Goal: Task Accomplishment & Management: Manage account settings

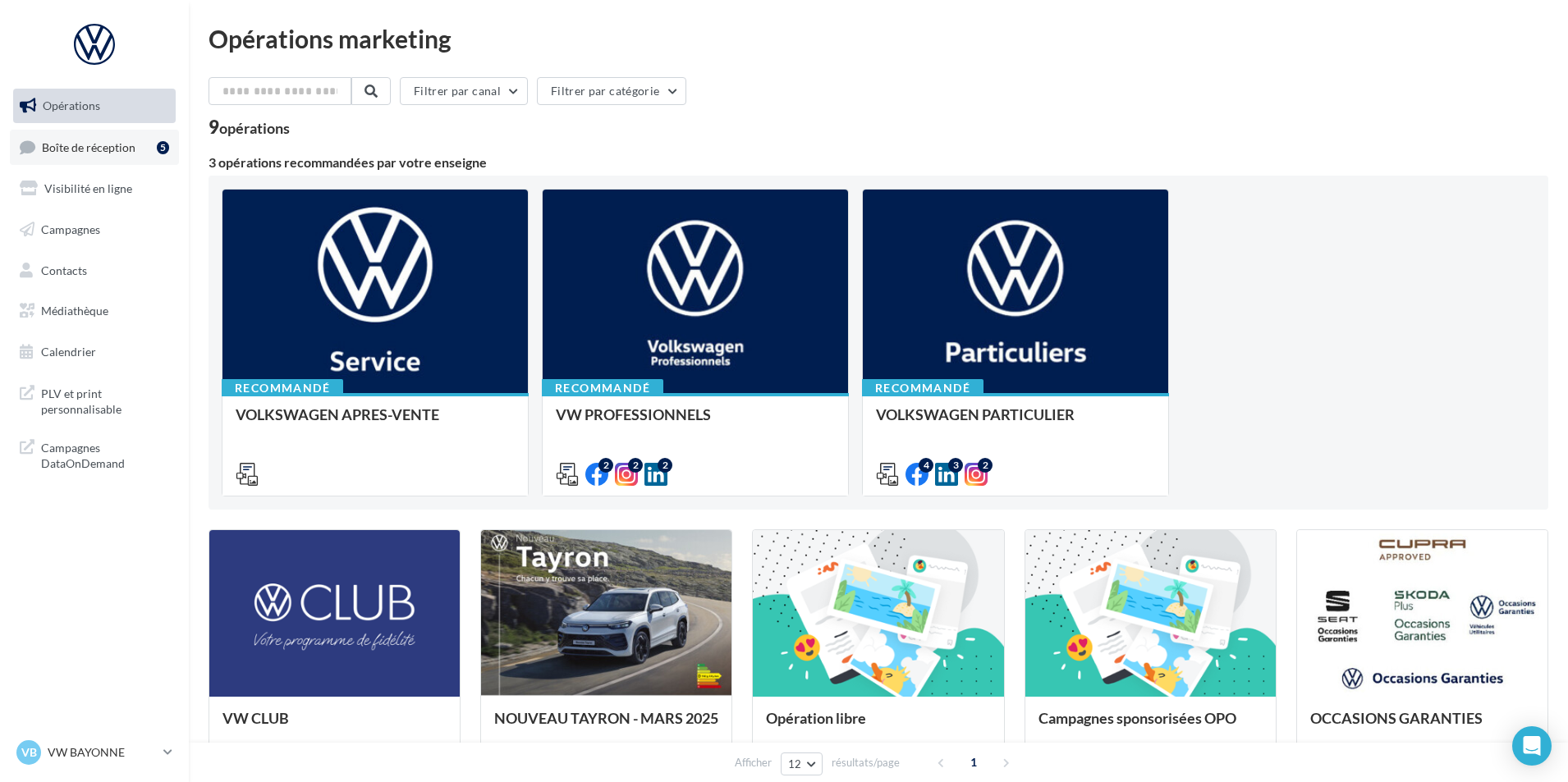
click at [118, 147] on span "Boîte de réception" at bounding box center [88, 147] width 93 height 14
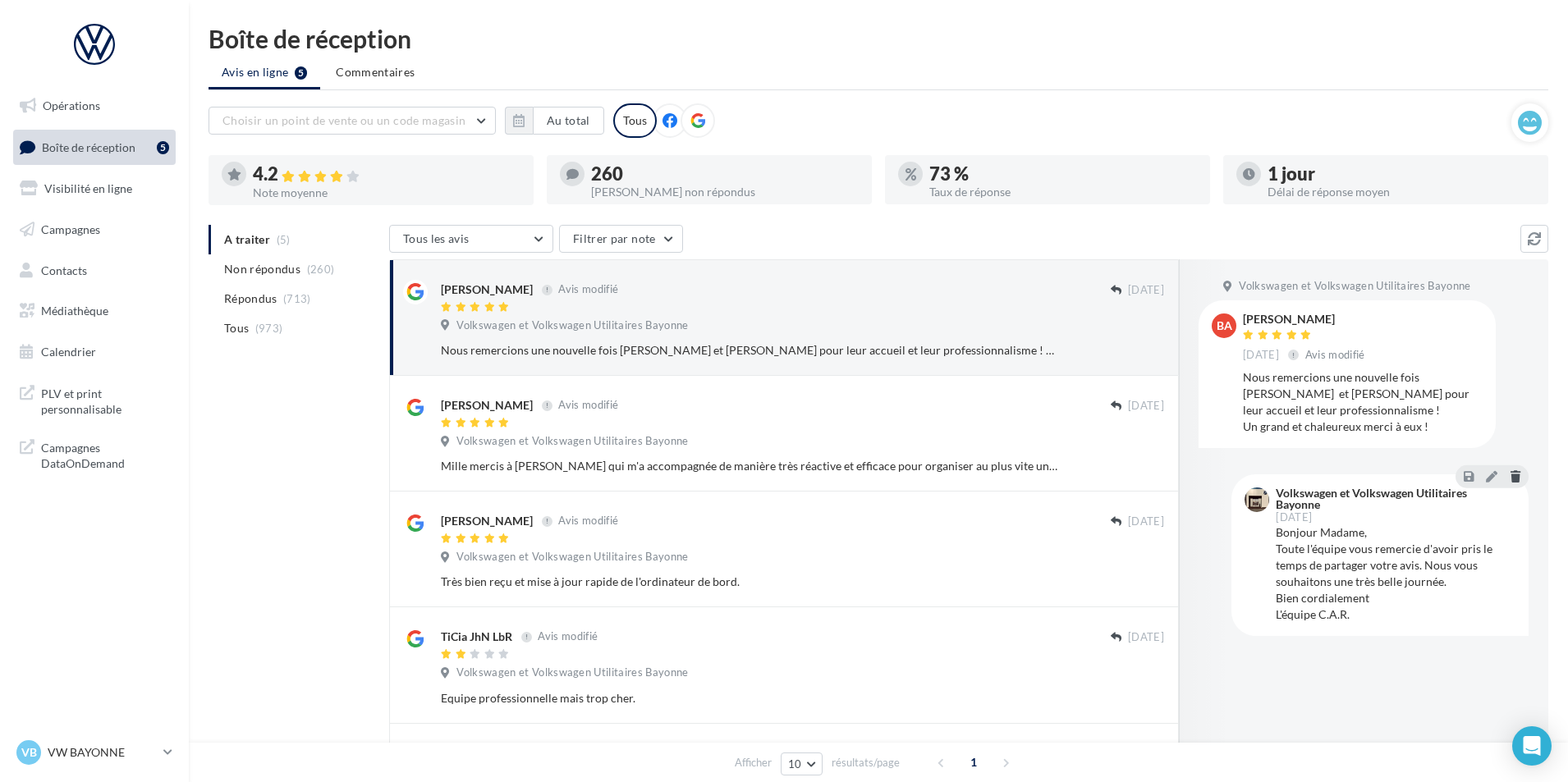
click at [1515, 480] on icon at bounding box center [1515, 476] width 10 height 12
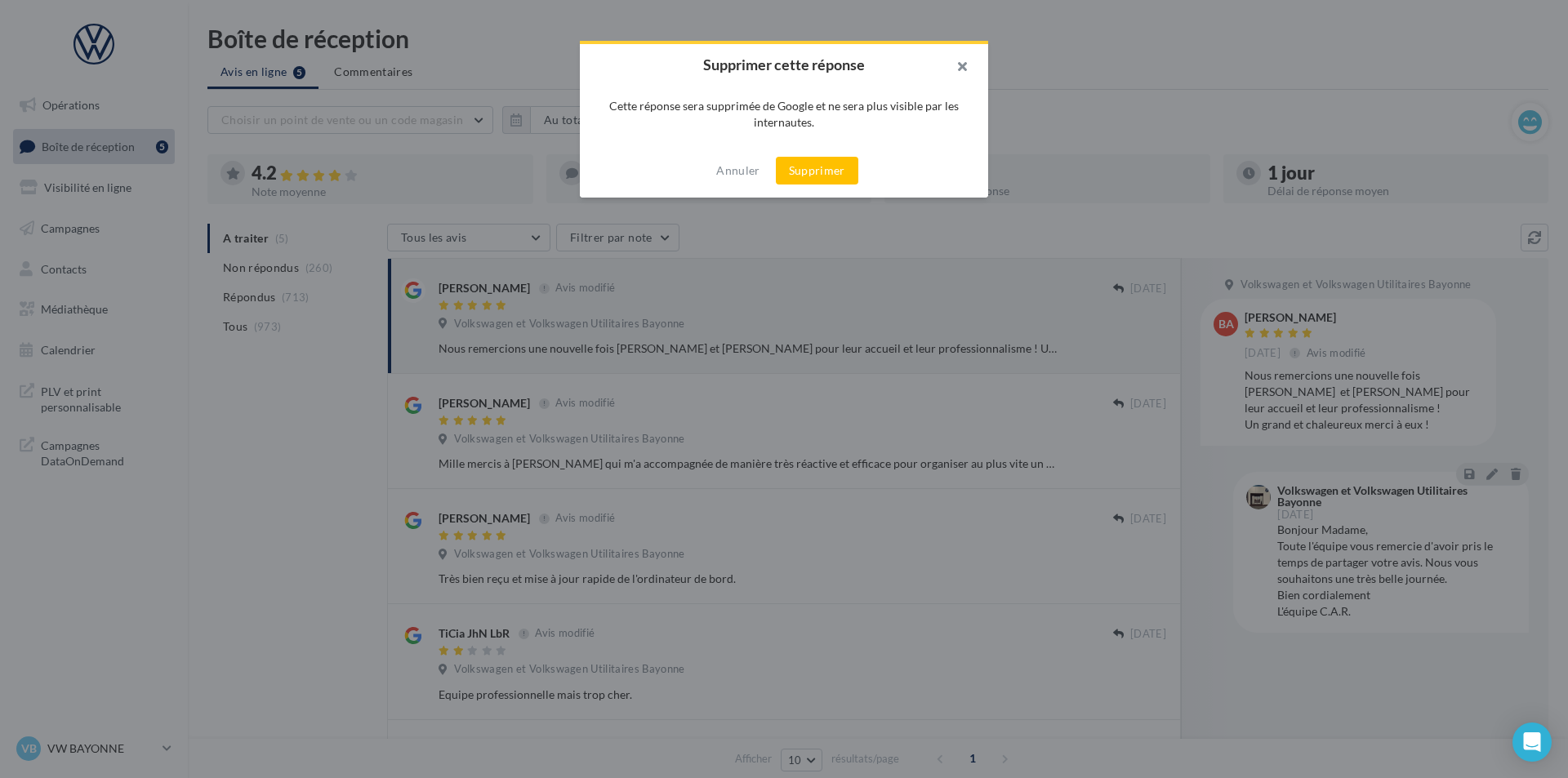
click at [962, 58] on button "button" at bounding box center [955, 68] width 66 height 49
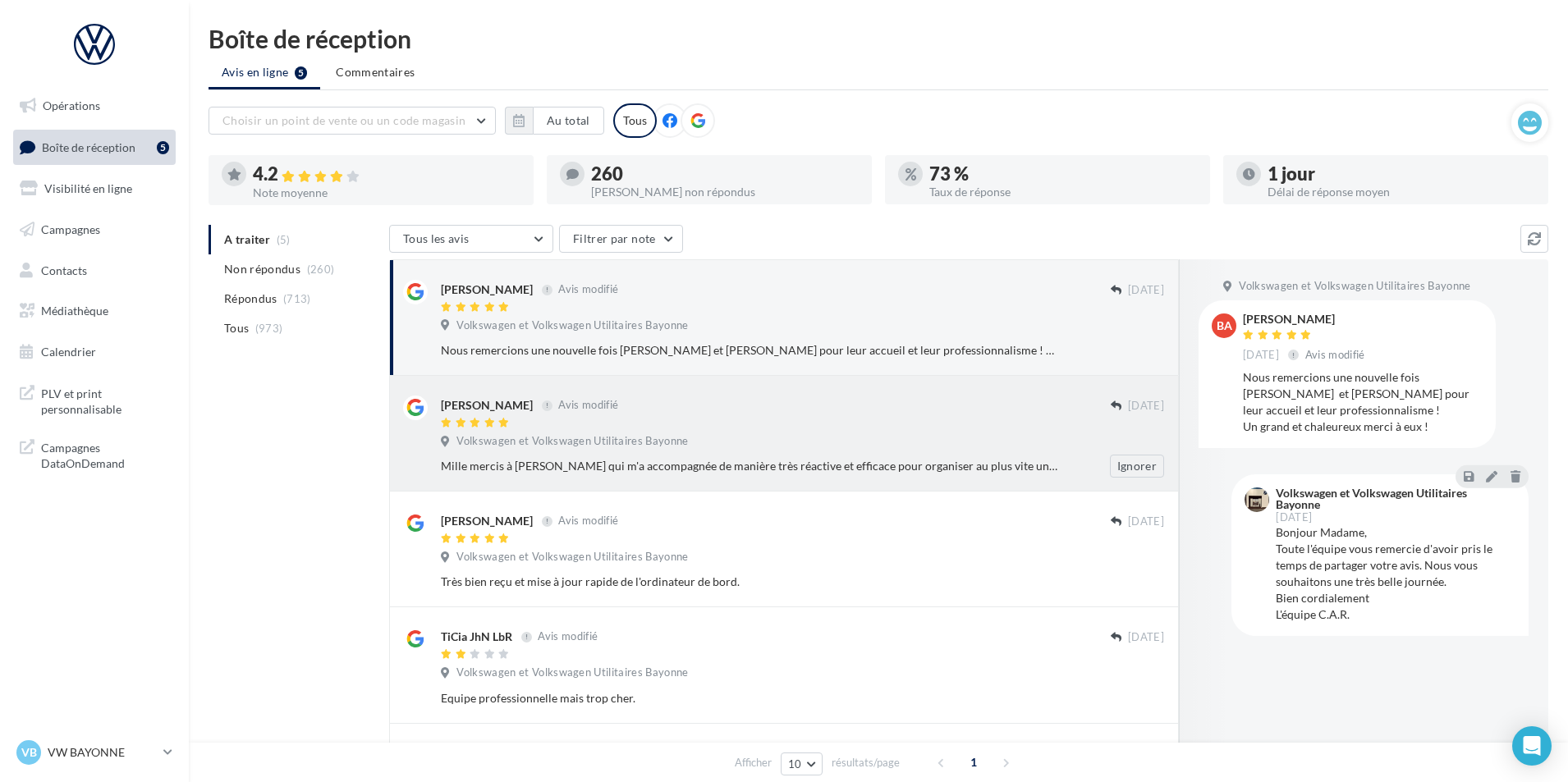
click at [931, 421] on div at bounding box center [775, 424] width 670 height 14
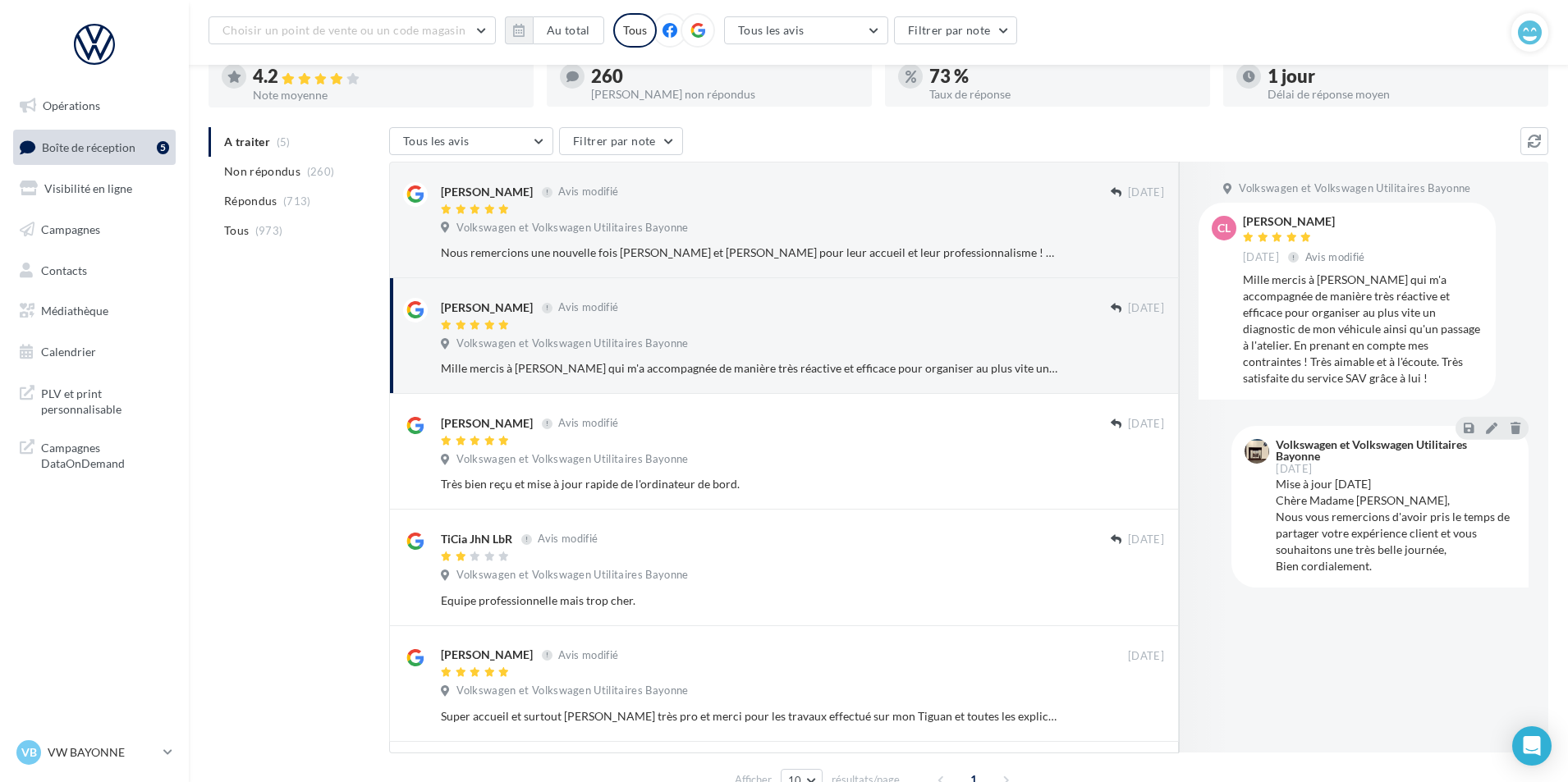
scroll to position [92, 0]
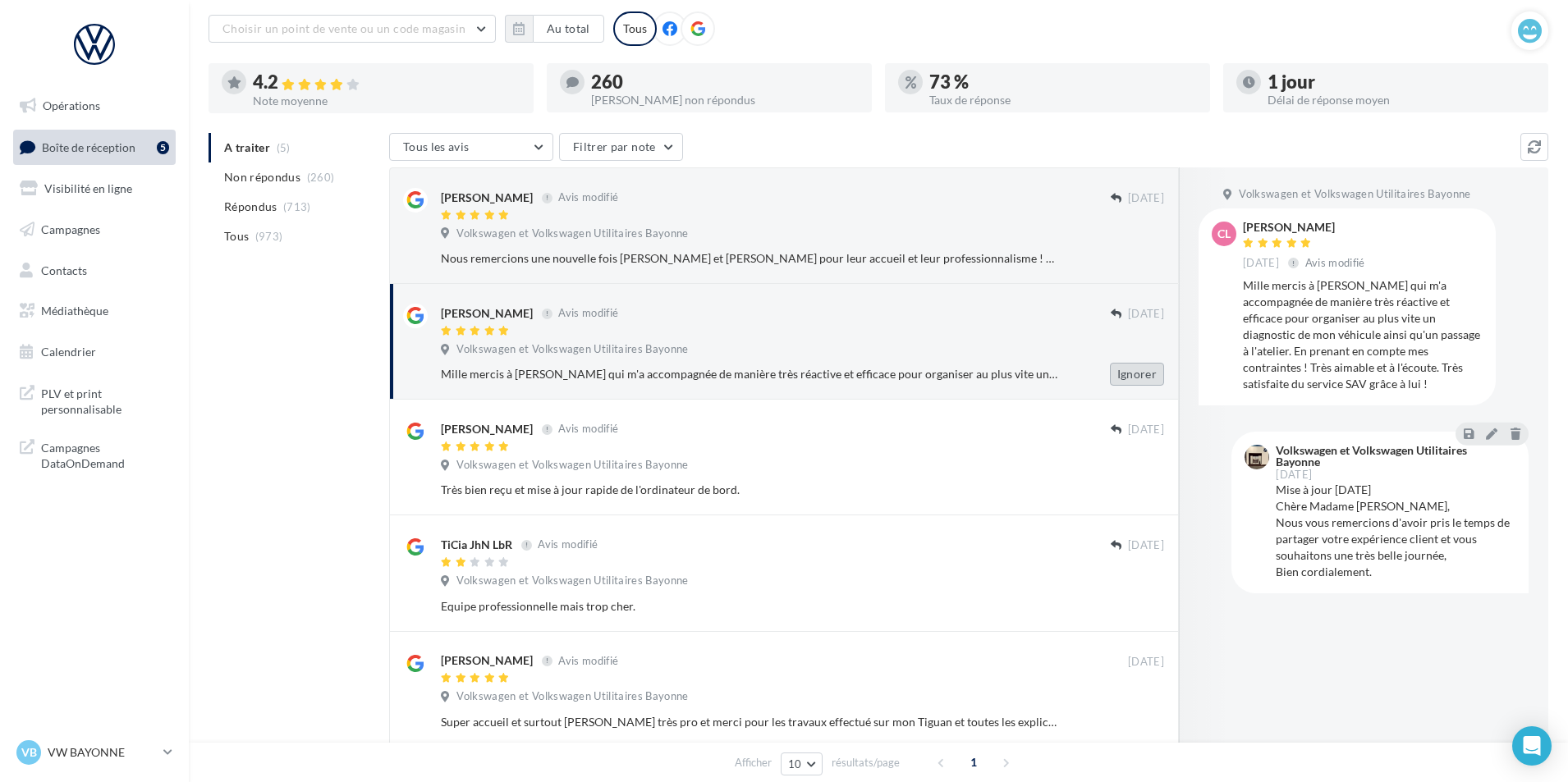
click at [1137, 370] on button "Ignorer" at bounding box center [1136, 375] width 54 height 23
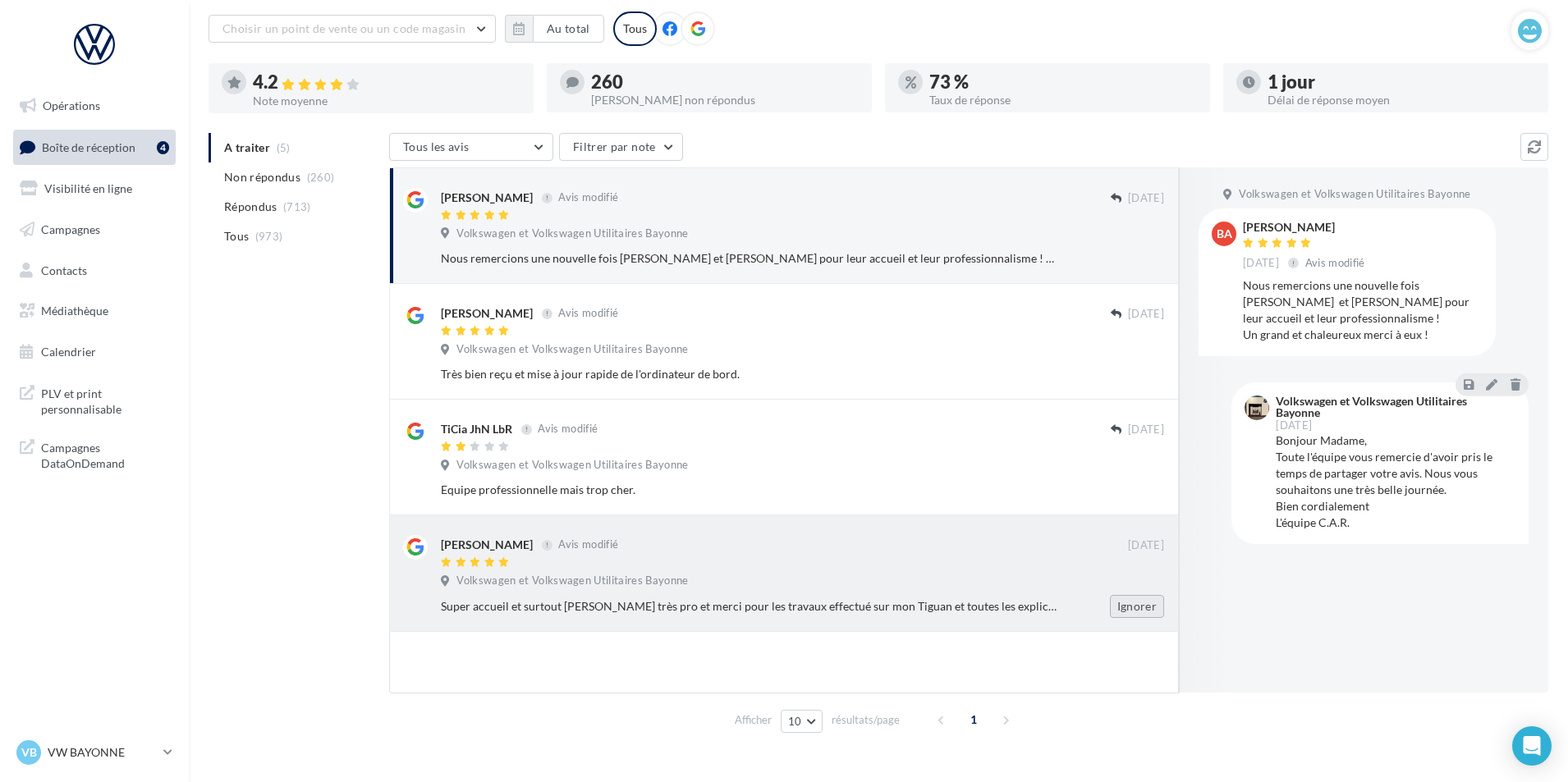
click at [1154, 608] on button "Ignorer" at bounding box center [1136, 607] width 54 height 23
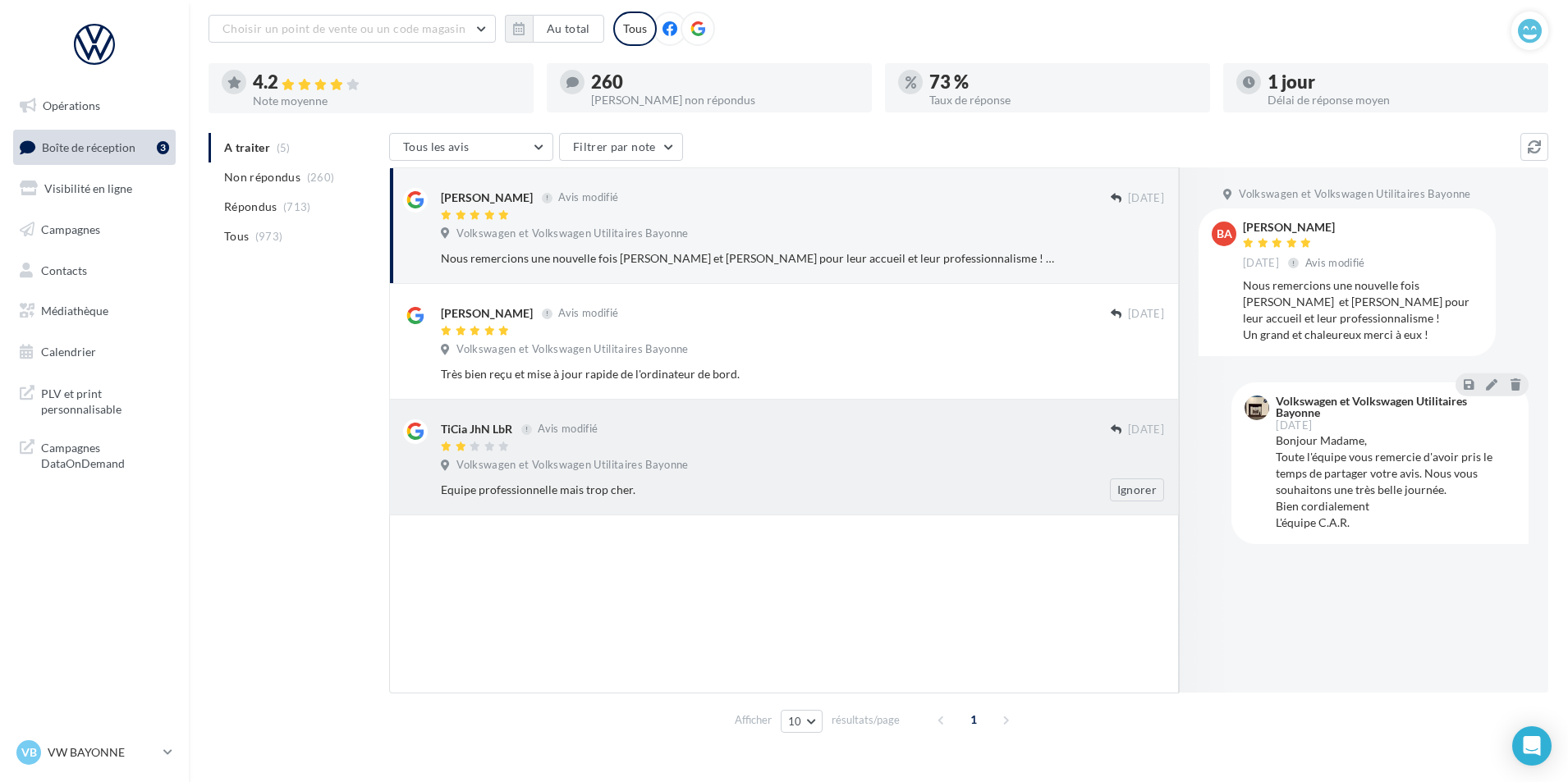
click at [774, 431] on div "TiCia JhN LbR Avis modifié" at bounding box center [775, 427] width 670 height 17
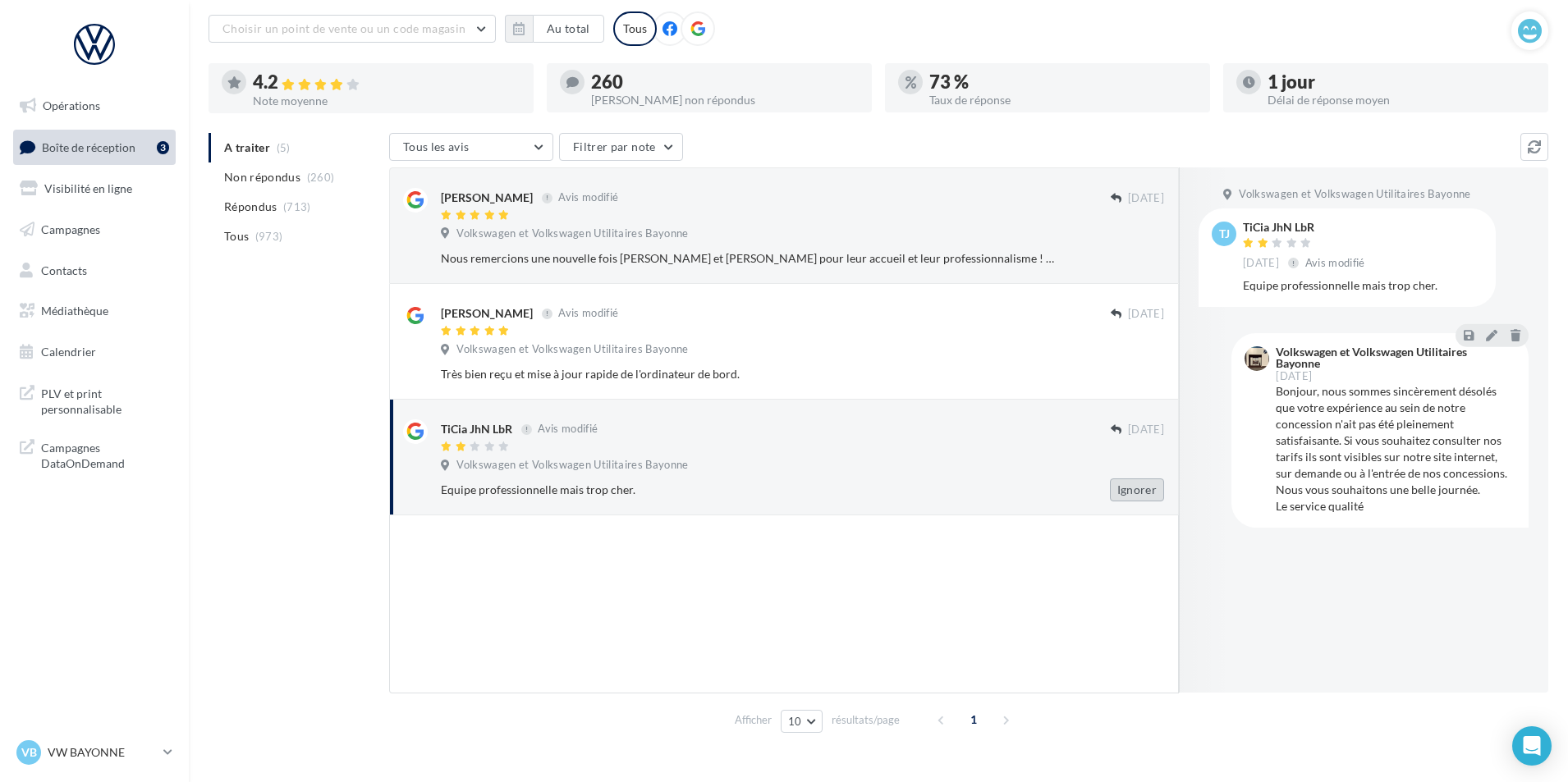
click at [1128, 490] on button "Ignorer" at bounding box center [1136, 490] width 54 height 23
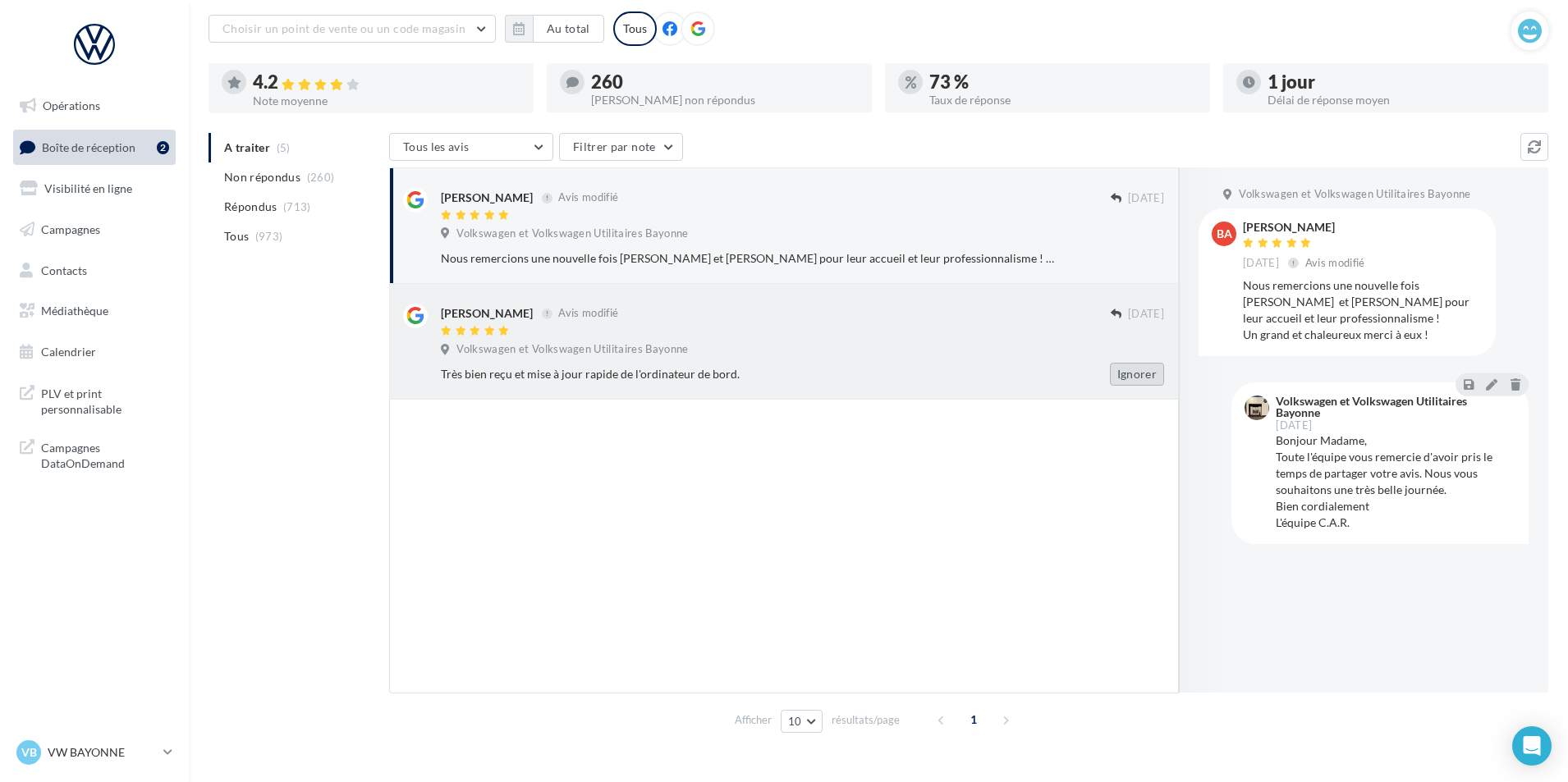
click at [1136, 375] on button "Ignorer" at bounding box center [1136, 375] width 54 height 23
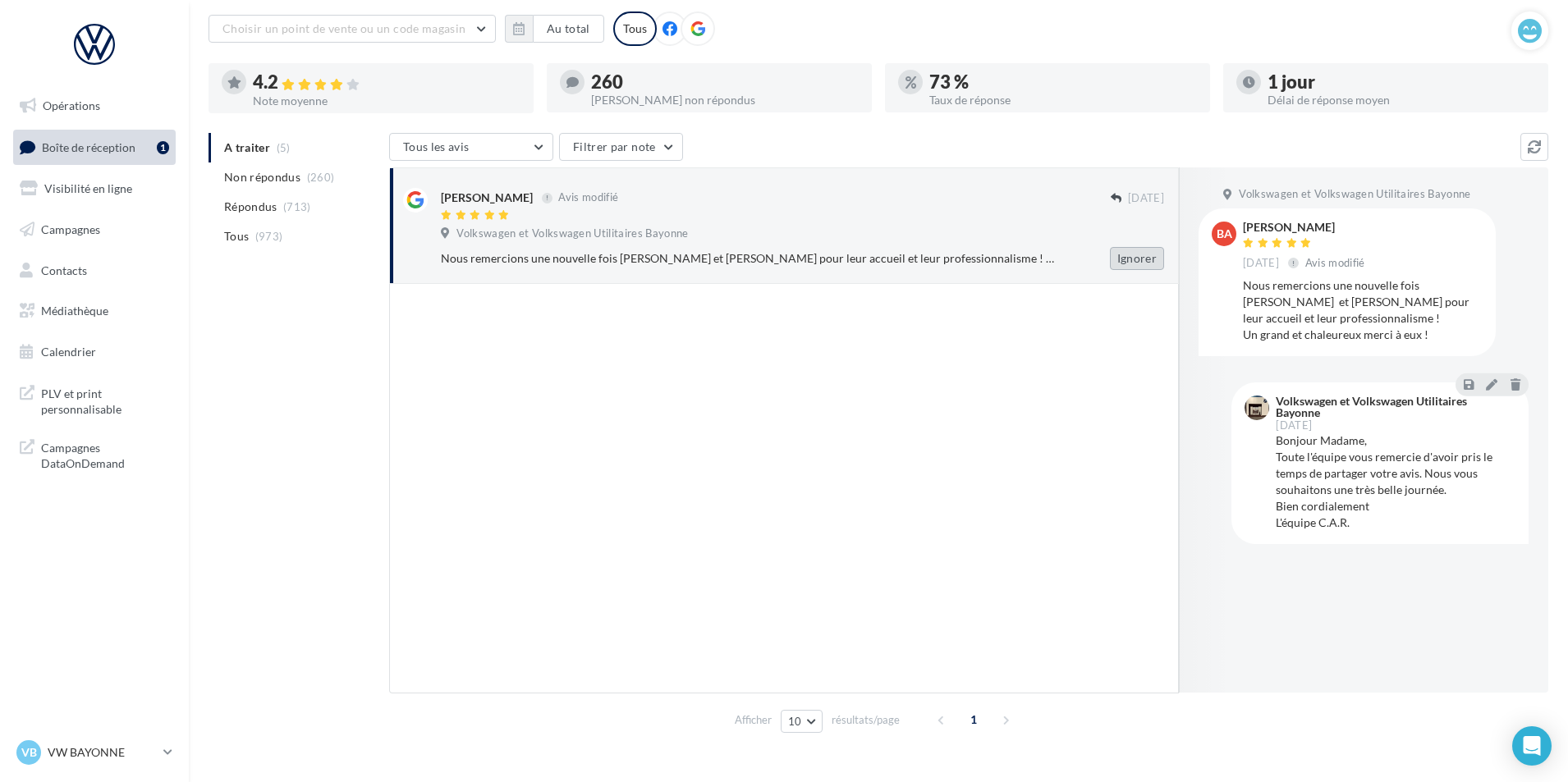
click at [1122, 260] on button "Ignorer" at bounding box center [1136, 259] width 54 height 23
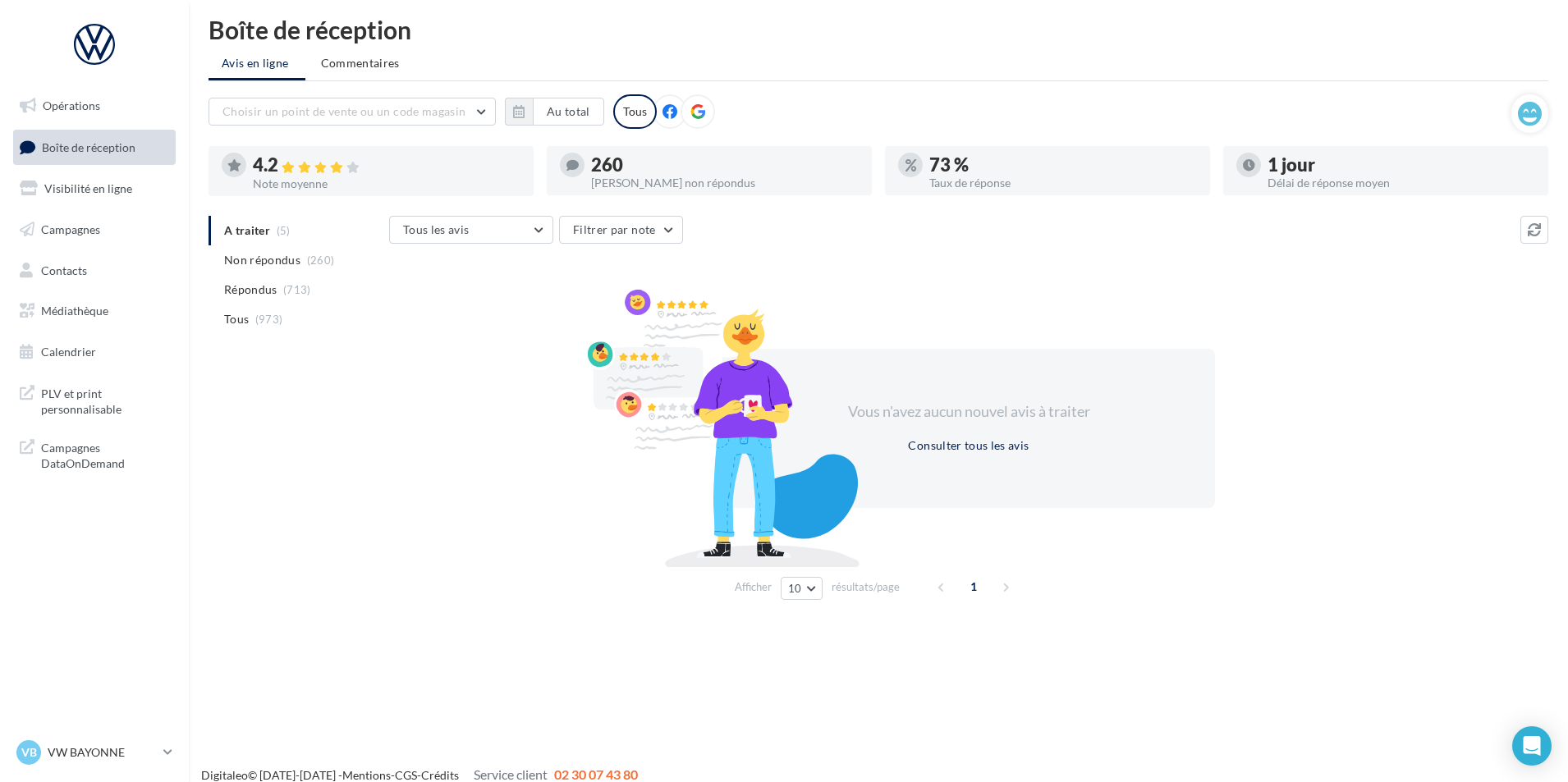
scroll to position [0, 0]
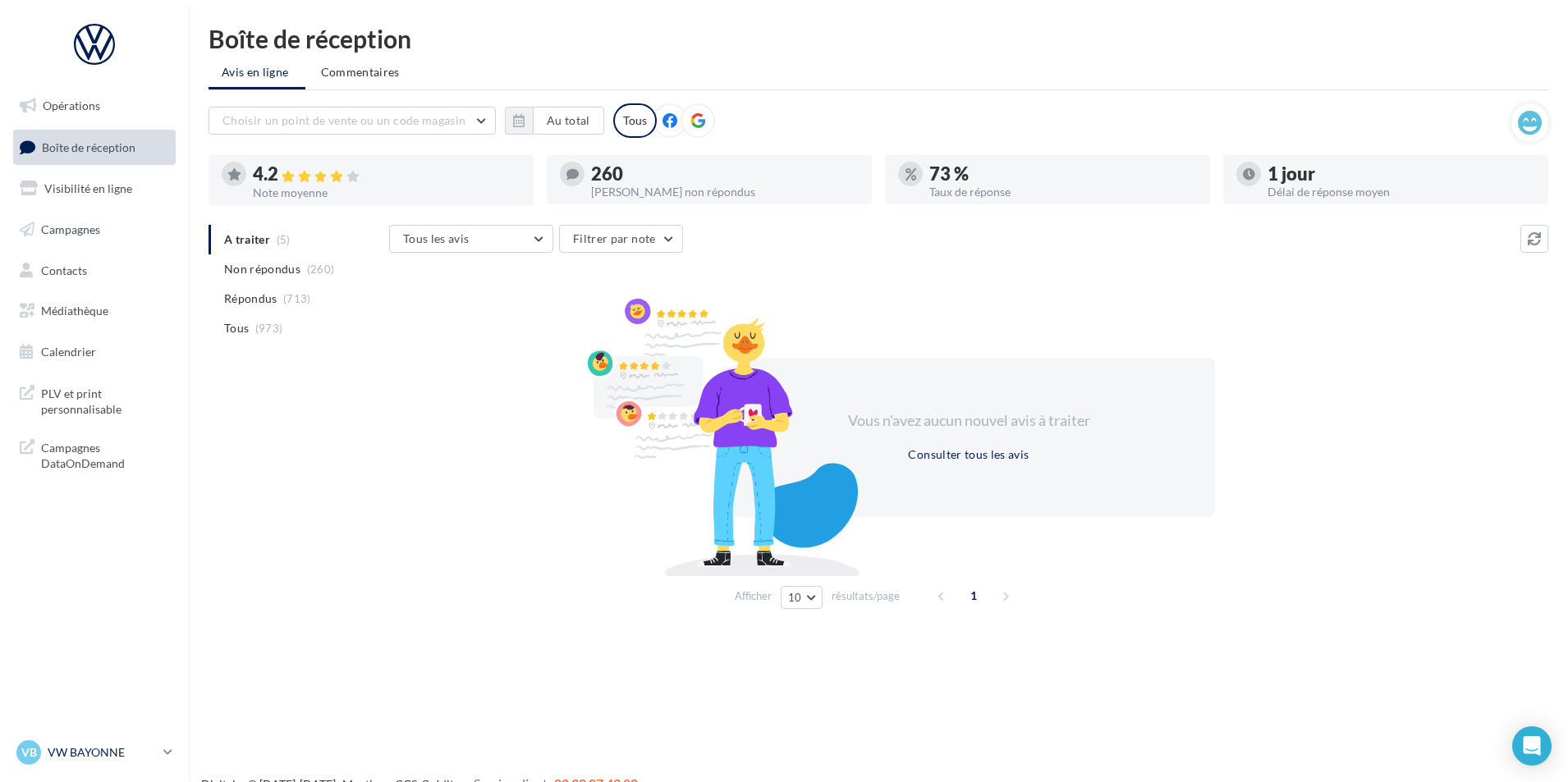
click at [166, 754] on icon at bounding box center [168, 753] width 9 height 14
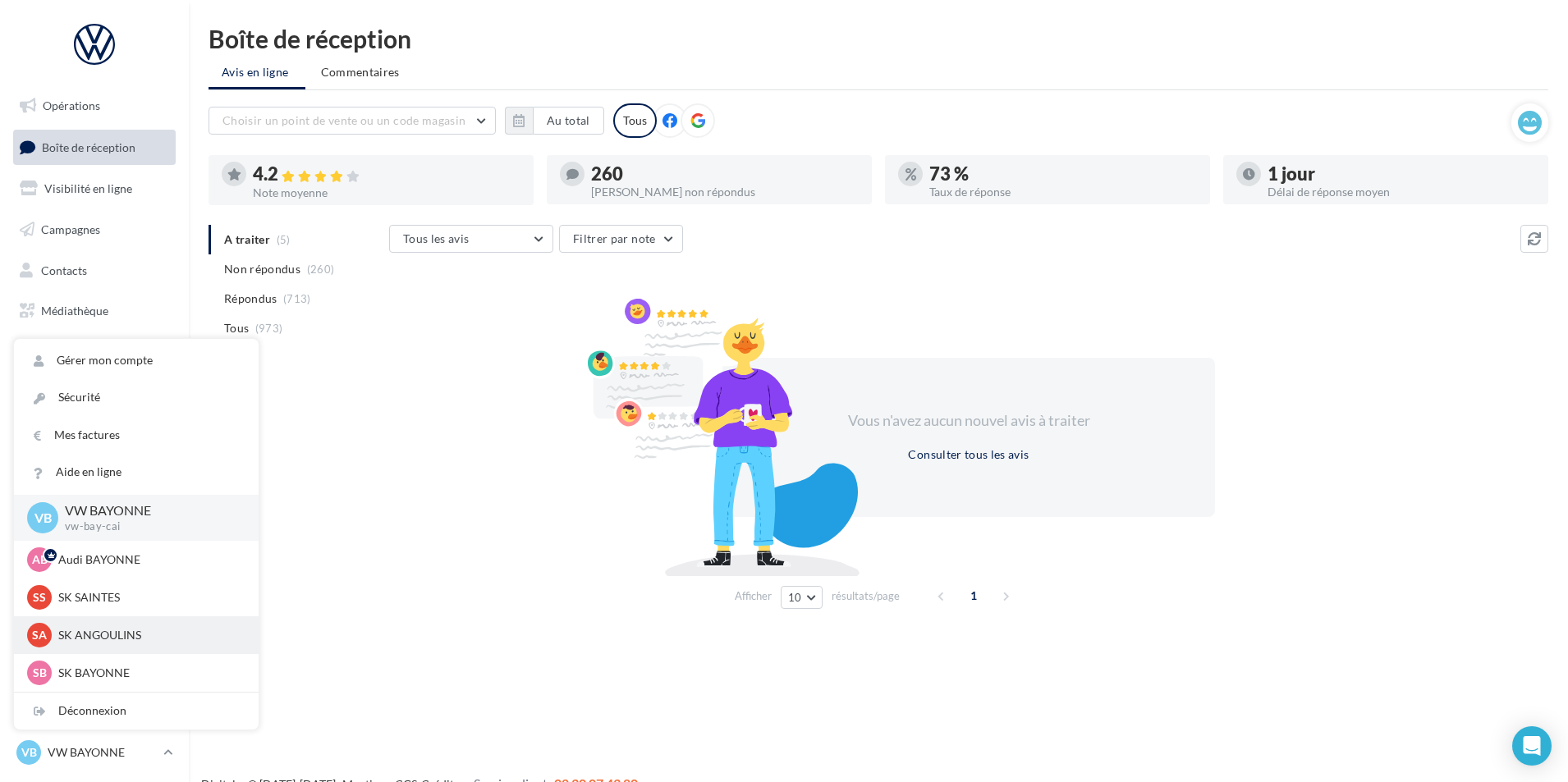
scroll to position [113, 0]
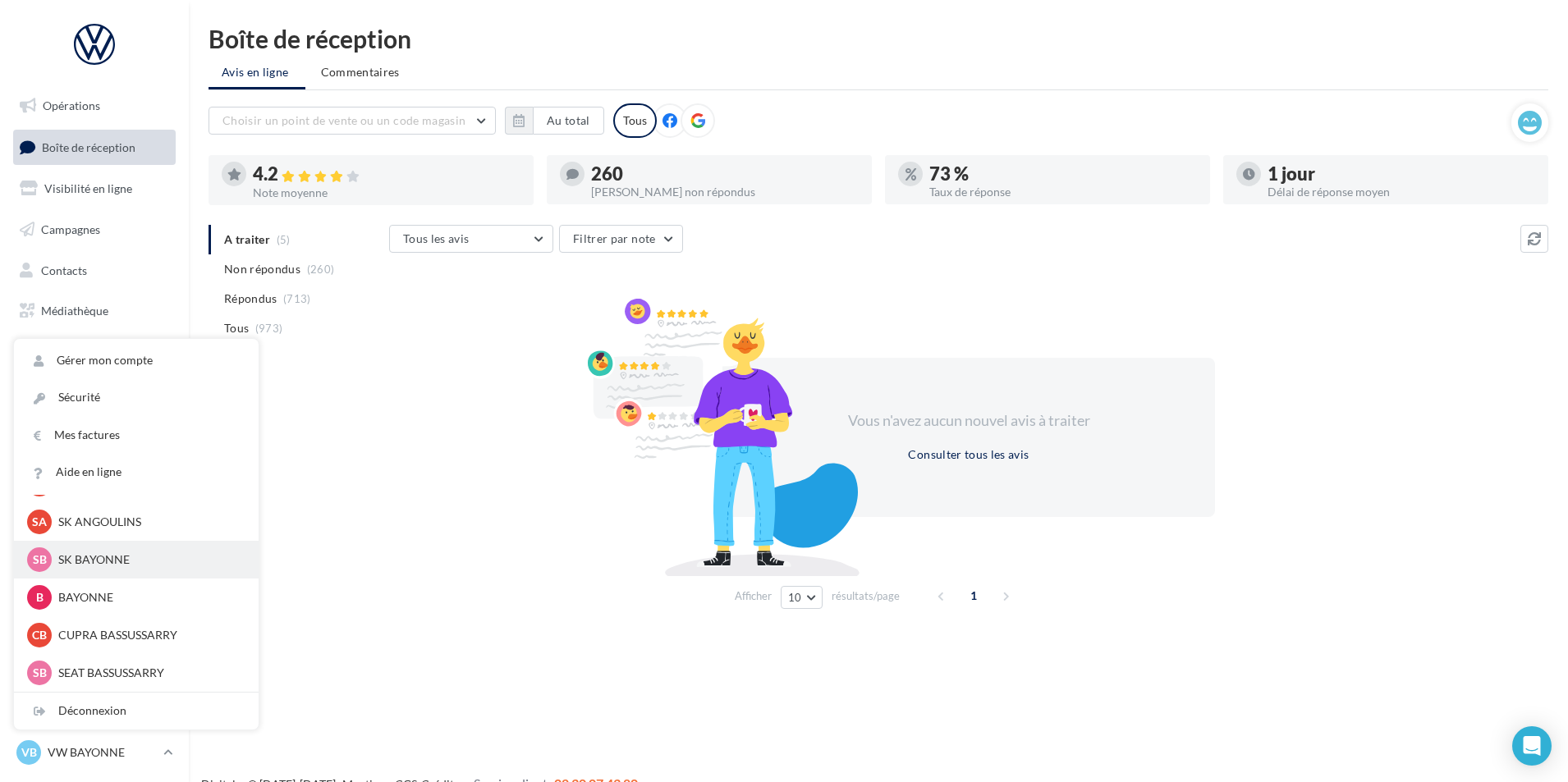
click at [133, 566] on p "SK BAYONNE" at bounding box center [148, 560] width 181 height 16
